Goal: Information Seeking & Learning: Learn about a topic

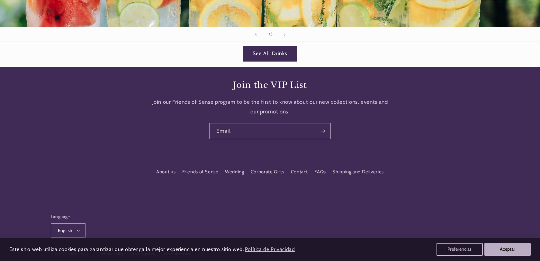
scroll to position [1297, 0]
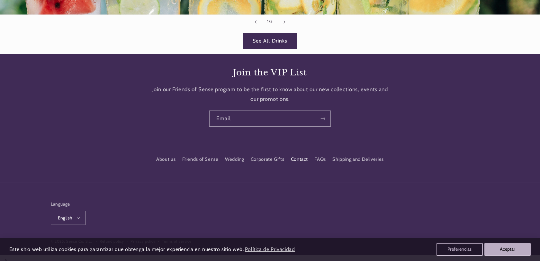
click at [297, 155] on link "Contact" at bounding box center [299, 159] width 17 height 12
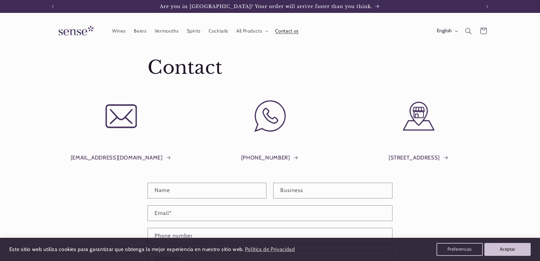
click at [81, 30] on img at bounding box center [75, 31] width 48 height 18
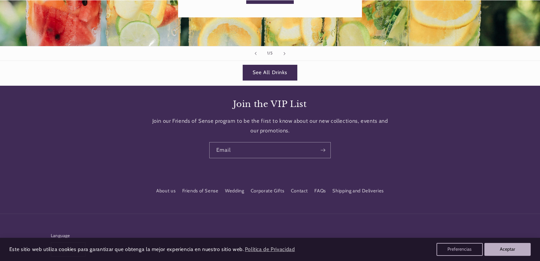
scroll to position [1297, 0]
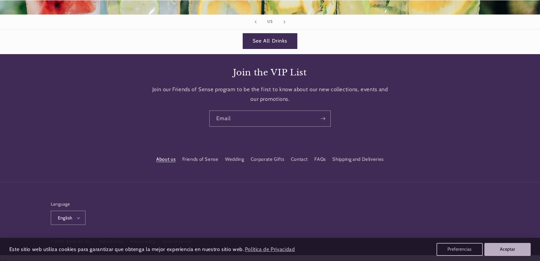
click at [164, 158] on link "About us" at bounding box center [165, 160] width 19 height 10
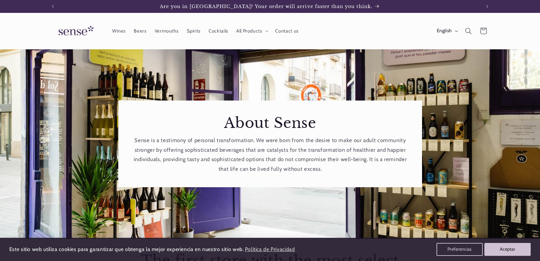
drag, startPoint x: 215, startPoint y: 119, endPoint x: 354, endPoint y: 173, distance: 149.7
click at [356, 173] on div "About Sense Sense is a testimony of personal transformation. We were born from …" at bounding box center [270, 143] width 304 height 87
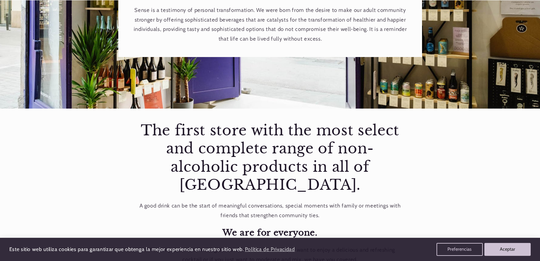
scroll to position [133, 0]
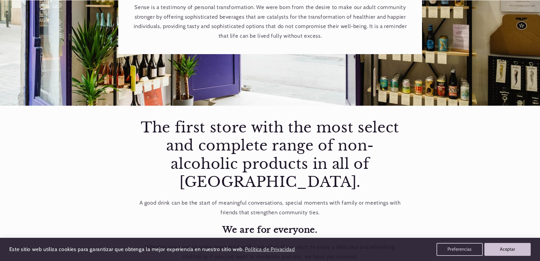
click at [354, 173] on div "The first store with the most select and complete range of non-alcoholic produc…" at bounding box center [270, 223] width 263 height 211
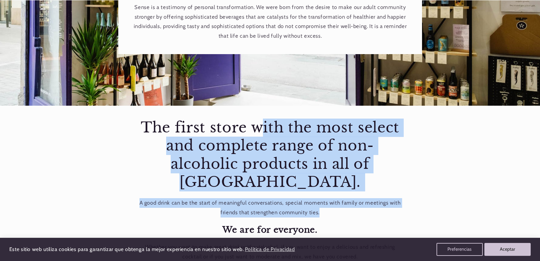
scroll to position [0, 428]
drag, startPoint x: 142, startPoint y: 126, endPoint x: 271, endPoint y: 234, distance: 168.7
click at [271, 236] on div "The first store with the most select and complete range of non-alcoholic produc…" at bounding box center [270, 223] width 263 height 211
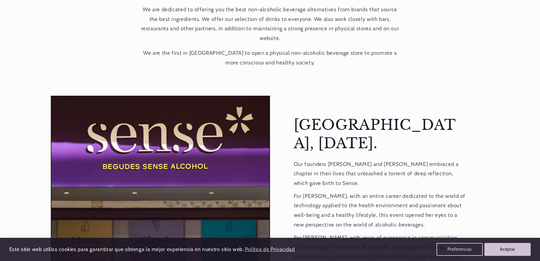
scroll to position [401, 0]
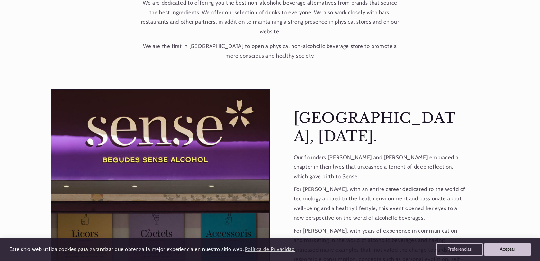
click at [325, 89] on div "Barcelona, ​​January 2023. Our founders Kimber and Deborah embraced a chapter i…" at bounding box center [380, 254] width 220 height 331
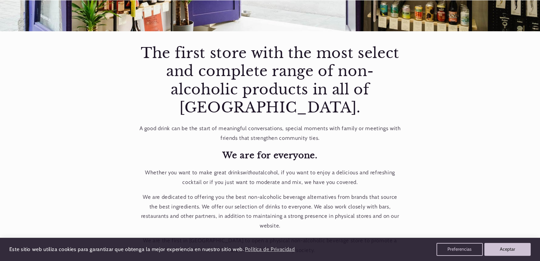
scroll to position [213, 0]
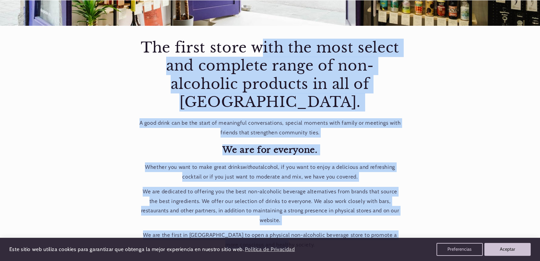
drag, startPoint x: 140, startPoint y: 45, endPoint x: 289, endPoint y: 229, distance: 236.2
click at [289, 229] on div "The first store with the most select and complete range of non-alcoholic produc…" at bounding box center [270, 146] width 540 height 240
copy div "The first store with the most select and complete range of non-alcoholic produc…"
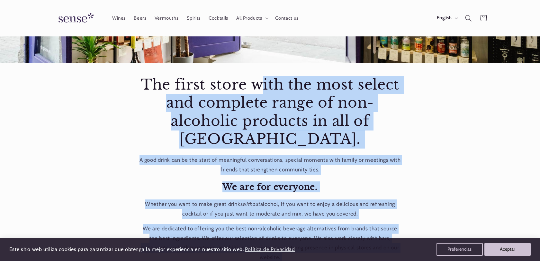
scroll to position [175, 0]
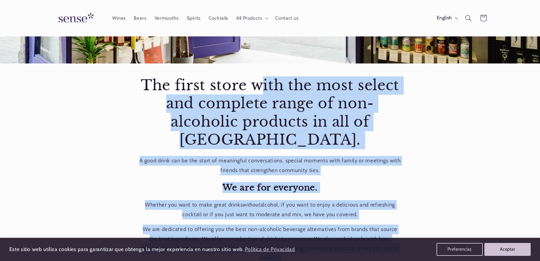
drag, startPoint x: 456, startPoint y: 199, endPoint x: 137, endPoint y: 83, distance: 339.5
click at [137, 83] on main "About Sense Sense is a testimony of personal transformation. We were born from …" at bounding box center [270, 265] width 540 height 783
copy main "The first store with the most select and complete range of non-alcoholic produc…"
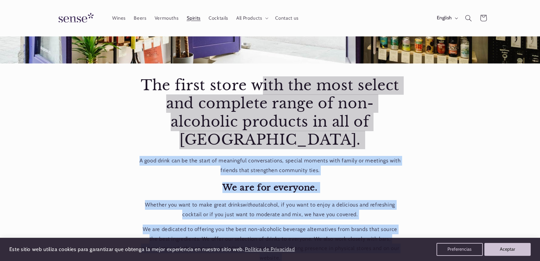
scroll to position [0, 428]
